Goal: Book appointment/travel/reservation

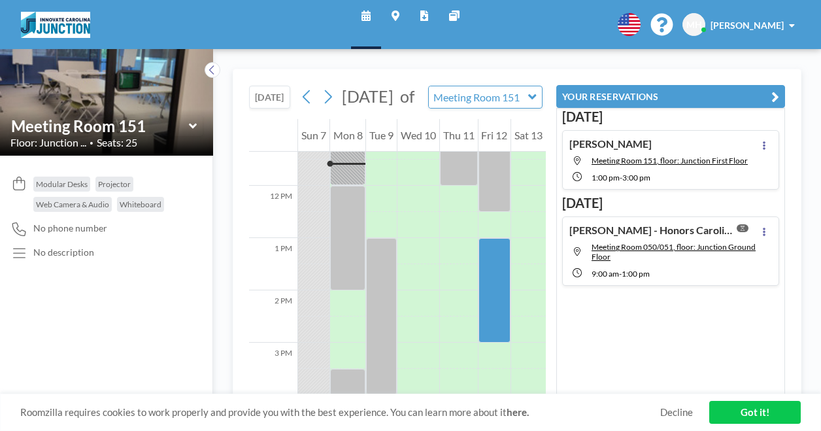
scroll to position [471, 0]
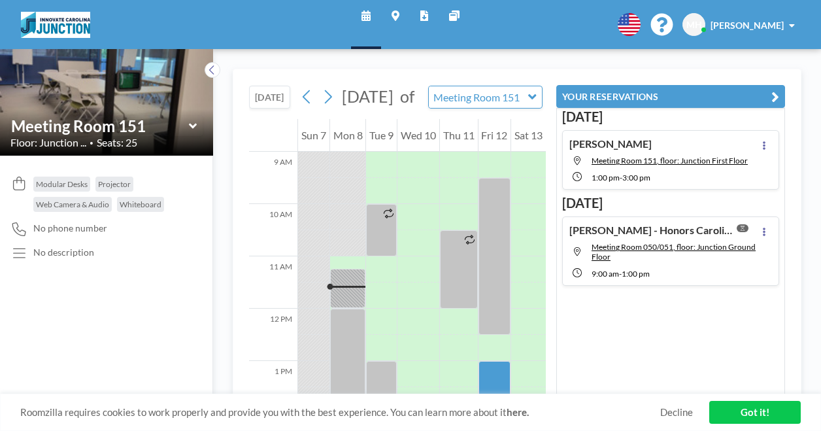
click at [362, 17] on icon at bounding box center [366, 15] width 9 height 10
click at [501, 66] on div "[DATE] [DATE] of Meeting Room 151 WEEKLY VIEW Loading... 12 AM 1 AM 2 AM 3 AM 4…" at bounding box center [517, 240] width 608 height 382
click at [501, 104] on input "text" at bounding box center [479, 97] width 100 height 22
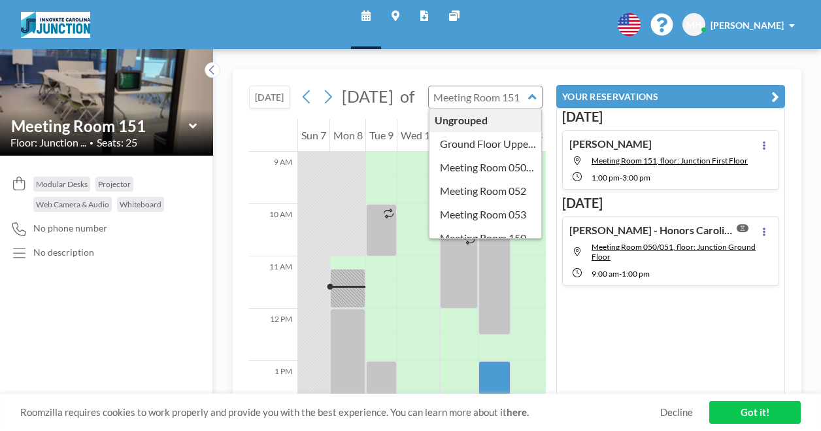
type input "Meeting Room 151"
click at [524, 77] on div "[DATE] [DATE] of Meeting Room 151 Ungrouped Ground Floor Upper Open Area Meetin…" at bounding box center [397, 94] width 297 height 50
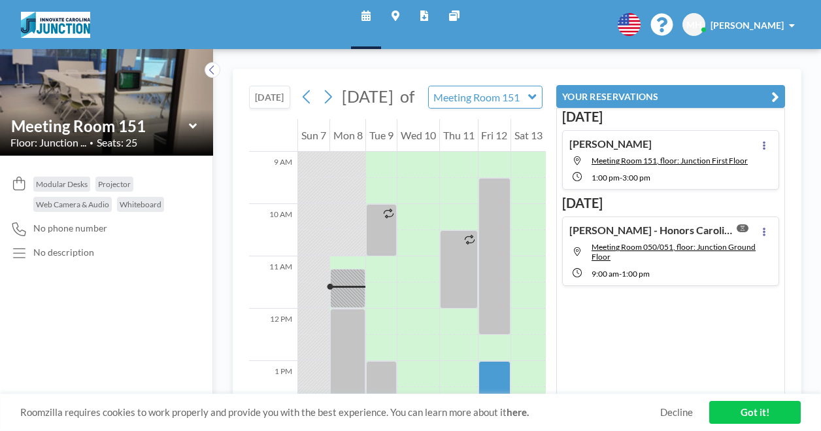
click at [774, 95] on icon "button" at bounding box center [775, 97] width 8 height 16
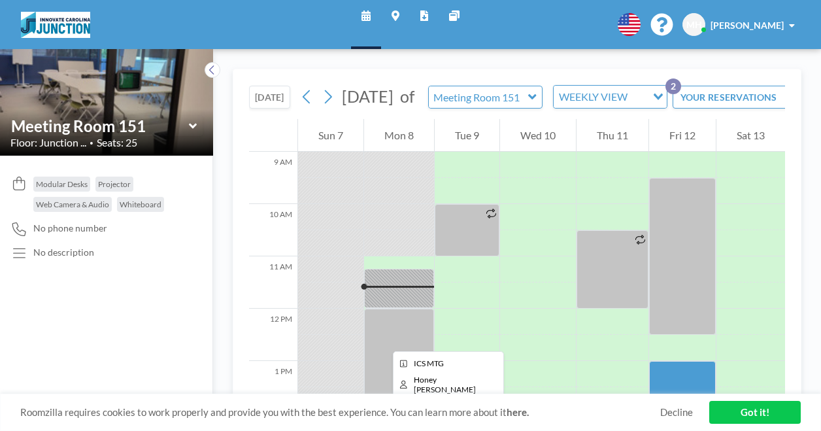
click at [382, 339] on div at bounding box center [399, 361] width 70 height 105
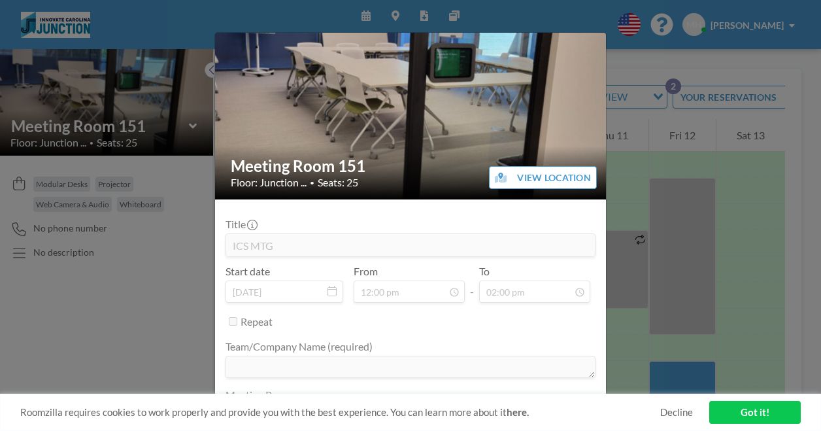
scroll to position [0, 0]
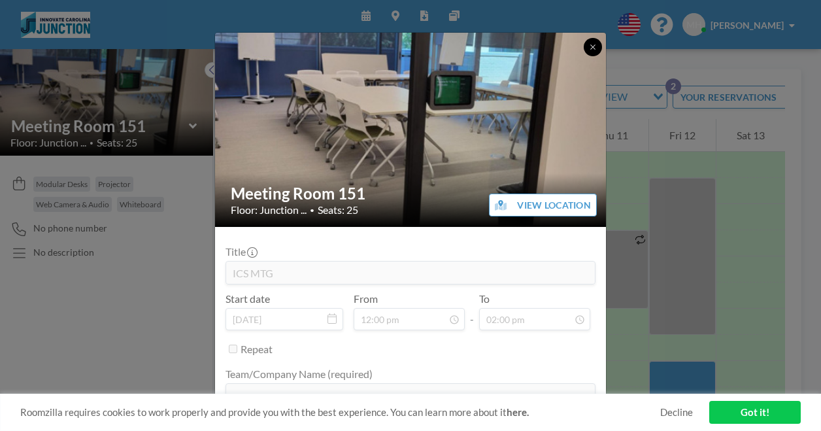
click at [595, 46] on icon at bounding box center [593, 47] width 8 height 8
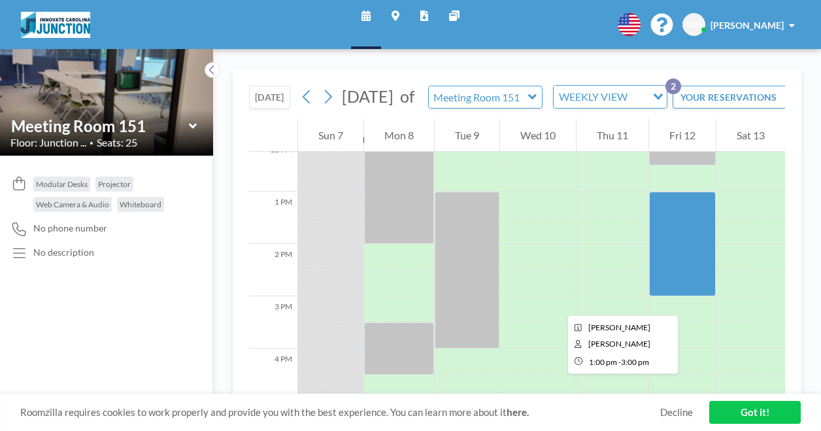
scroll to position [667, 0]
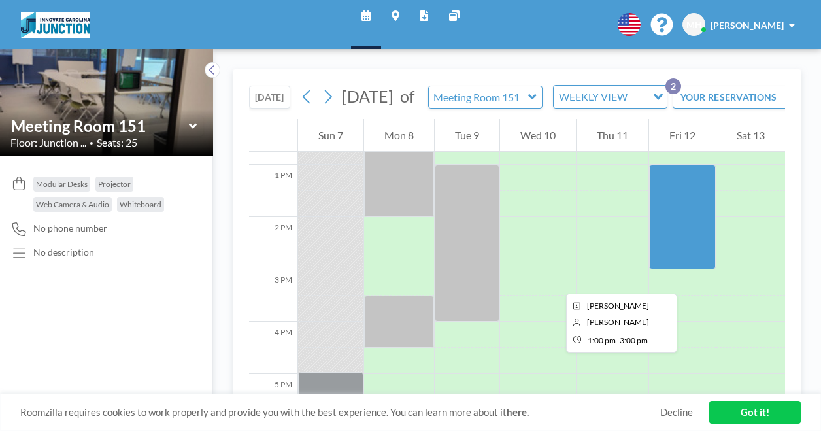
click at [692, 269] on div at bounding box center [682, 217] width 67 height 105
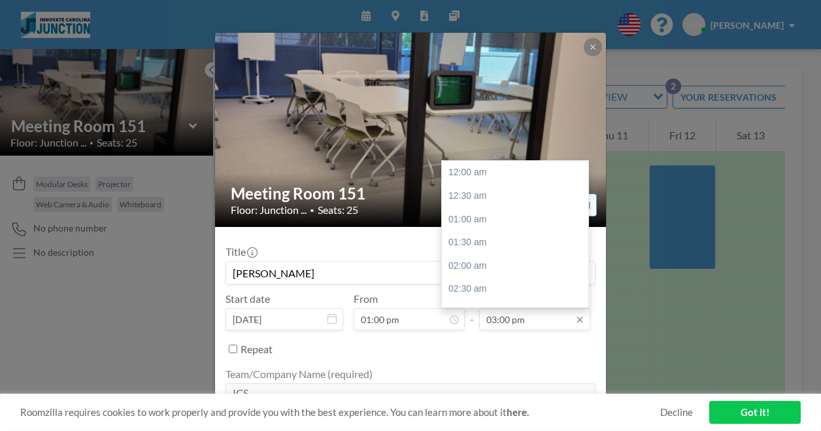
scroll to position [698, 0]
click at [509, 322] on input "03:00 pm" at bounding box center [534, 319] width 111 height 22
click at [486, 220] on div "04:00 pm" at bounding box center [518, 219] width 153 height 24
type input "04:00 pm"
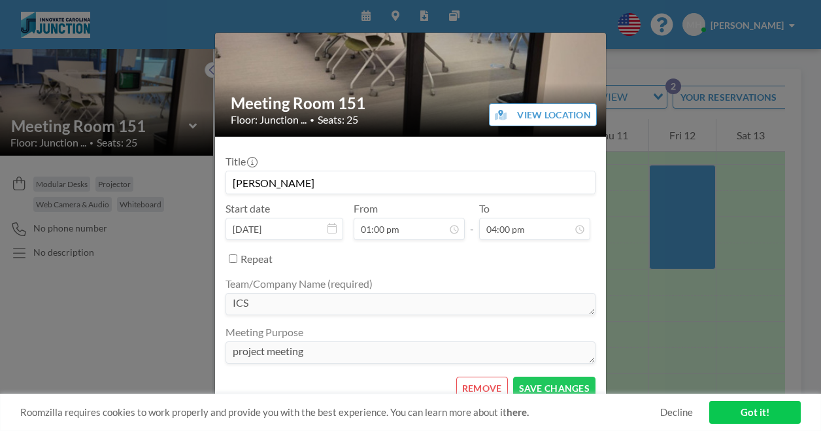
scroll to position [101, 0]
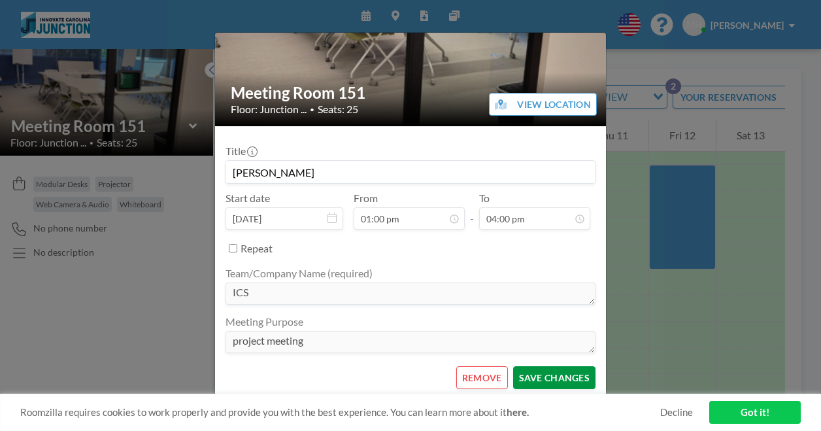
click at [543, 373] on button "SAVE CHANGES" at bounding box center [554, 377] width 82 height 23
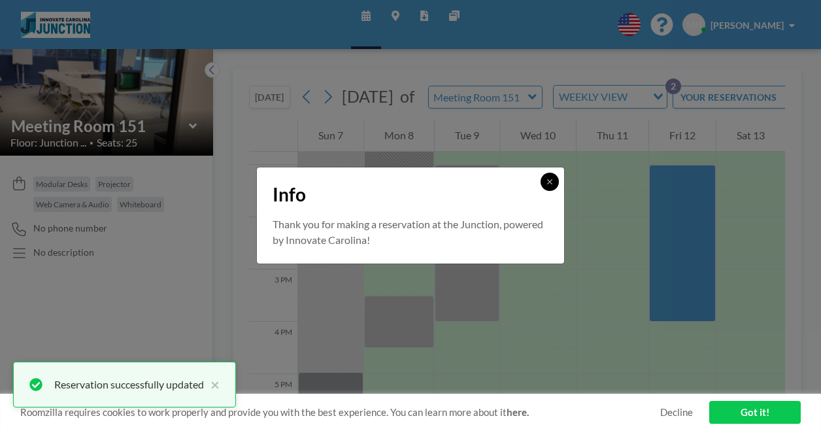
click at [552, 179] on icon at bounding box center [550, 182] width 8 height 8
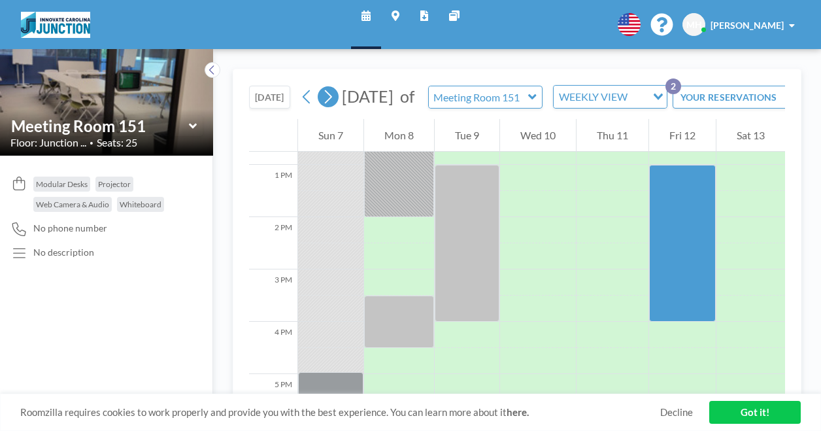
click at [337, 100] on button at bounding box center [328, 96] width 21 height 21
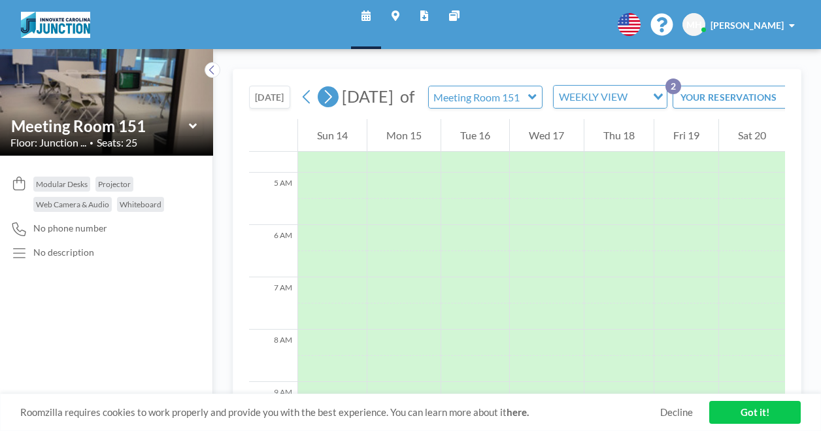
scroll to position [392, 0]
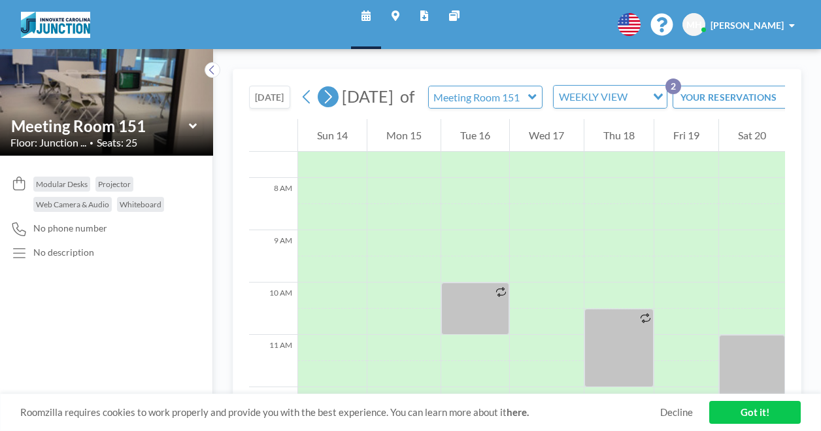
click at [337, 100] on button at bounding box center [328, 96] width 21 height 21
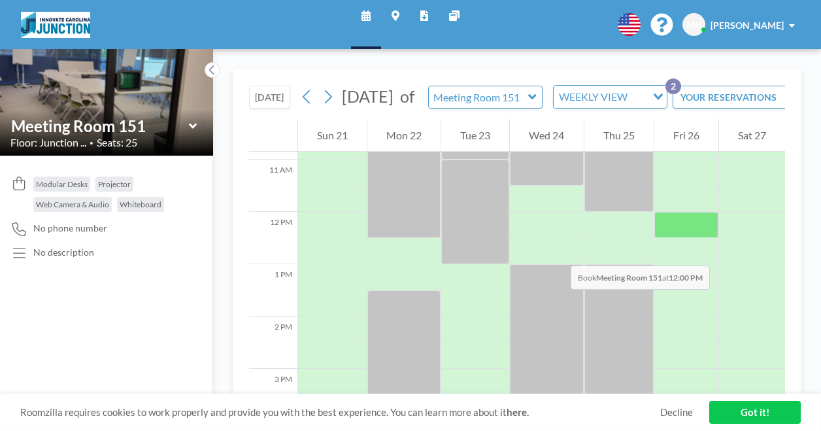
scroll to position [588, 0]
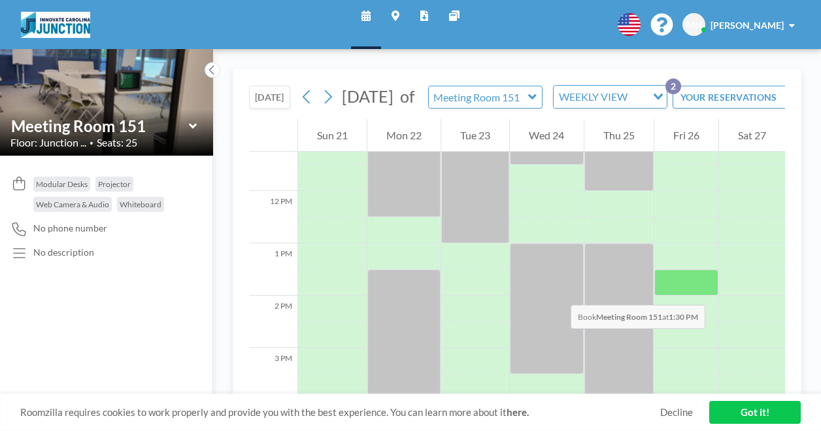
click at [710, 292] on div at bounding box center [686, 282] width 64 height 26
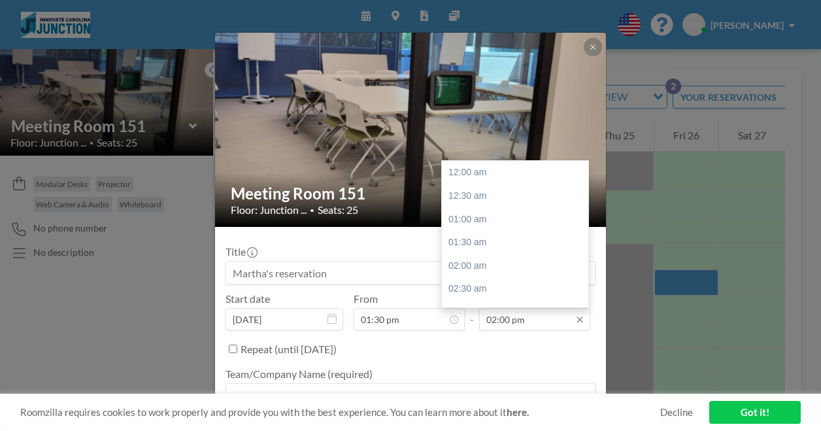
scroll to position [652, 0]
click at [480, 263] on div "04:00 pm" at bounding box center [518, 266] width 153 height 24
type input "04:00 pm"
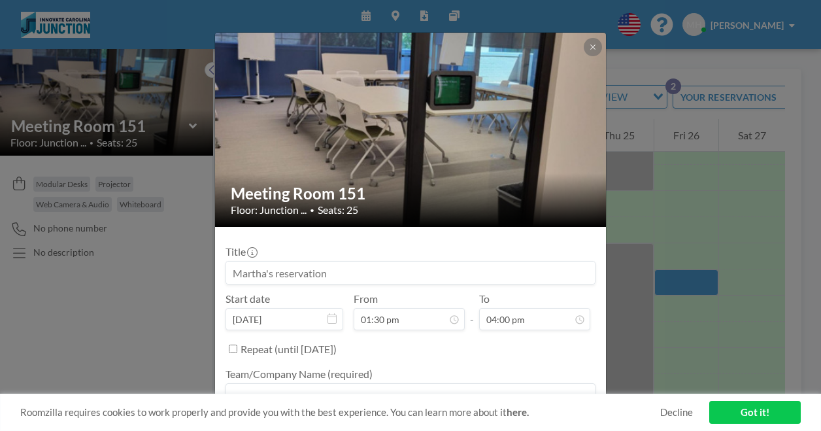
drag, startPoint x: 278, startPoint y: 261, endPoint x: 268, endPoint y: 275, distance: 17.3
click at [277, 263] on input at bounding box center [410, 272] width 369 height 22
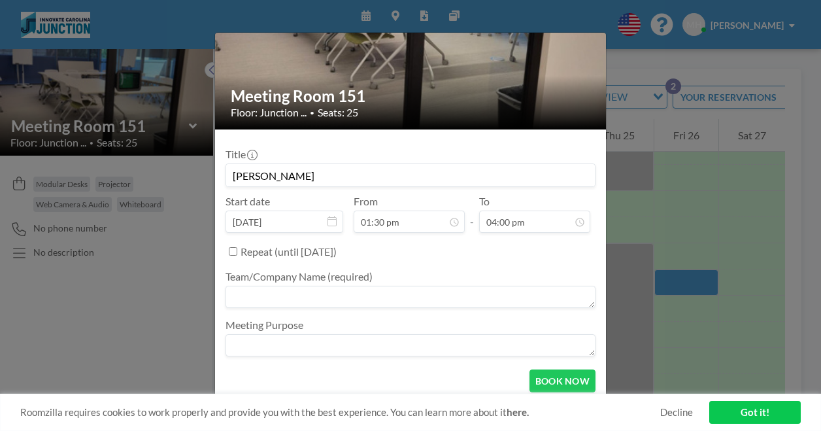
scroll to position [101, 0]
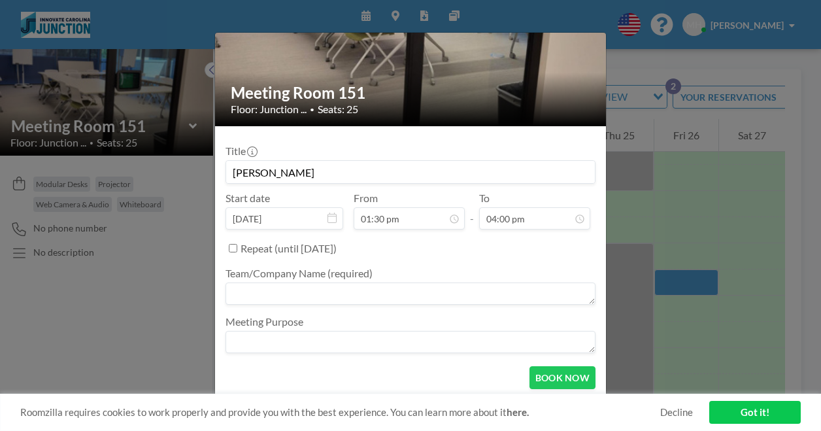
type input "[PERSON_NAME]"
click at [278, 281] on div "Team/Company Name (required)" at bounding box center [411, 287] width 370 height 41
click at [272, 288] on textarea at bounding box center [411, 293] width 370 height 22
type textarea "ICS"
click at [263, 352] on textarea at bounding box center [411, 342] width 370 height 22
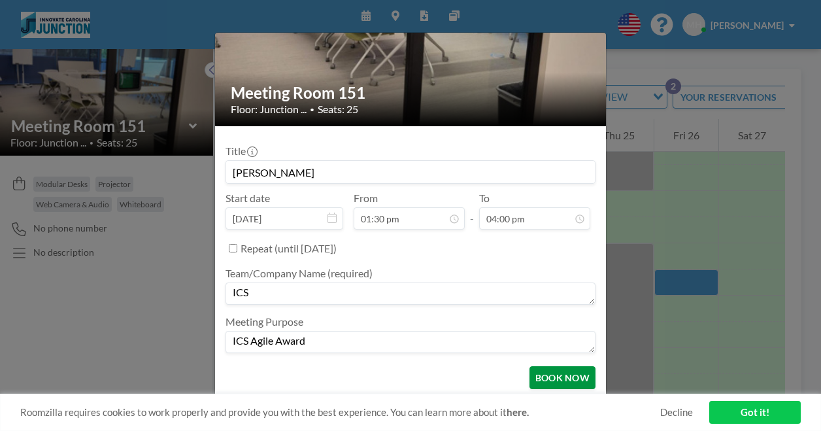
type textarea "ICS Agile Award"
click at [569, 384] on button "BOOK NOW" at bounding box center [563, 377] width 66 height 23
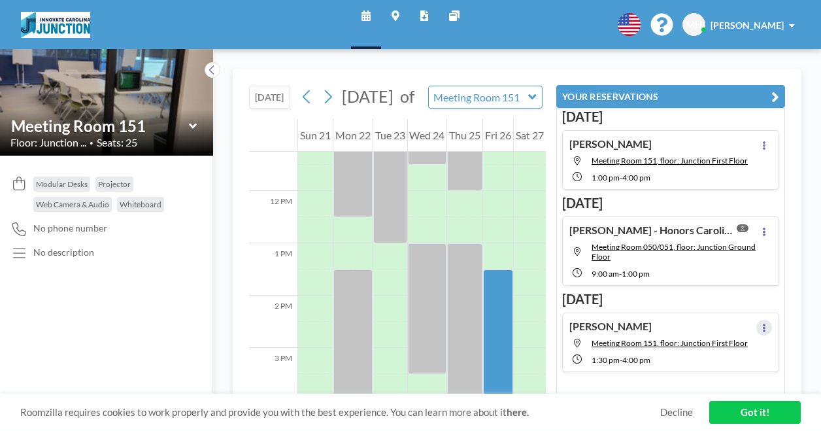
click at [756, 322] on button at bounding box center [764, 328] width 16 height 16
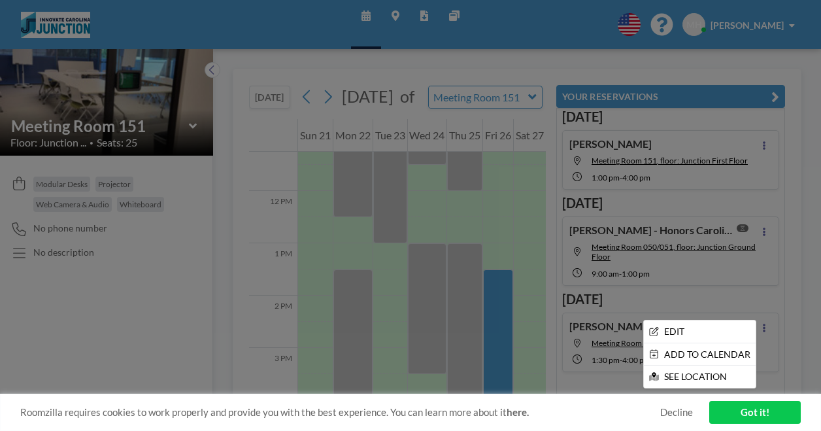
click at [801, 80] on div at bounding box center [410, 215] width 821 height 431
